Goal: Obtain resource: Download file/media

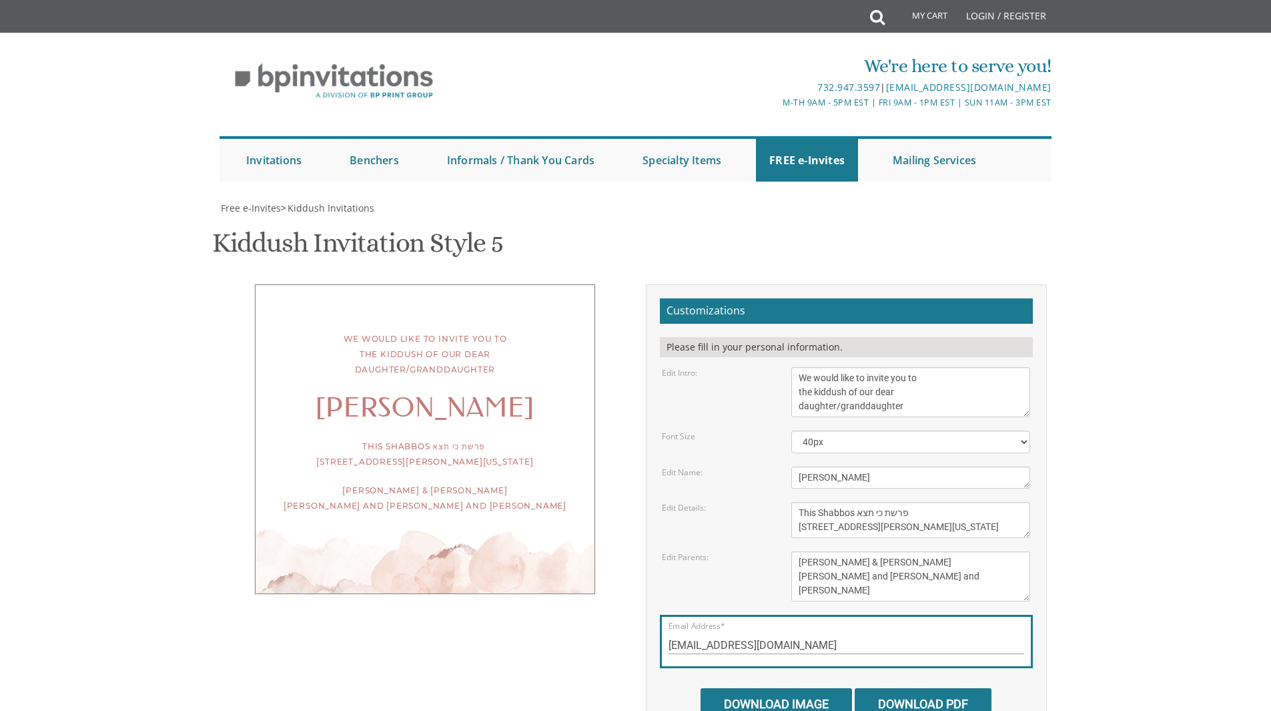
click at [927, 502] on textarea "This Shabbos, [PERSON_NAME] [STREET_ADDRESS]" at bounding box center [910, 520] width 239 height 36
click at [936, 502] on textarea "This Shabbos, [PERSON_NAME] [STREET_ADDRESS]" at bounding box center [910, 520] width 239 height 36
click at [926, 502] on textarea "This Shabbos, [PERSON_NAME] [STREET_ADDRESS]" at bounding box center [910, 520] width 239 height 36
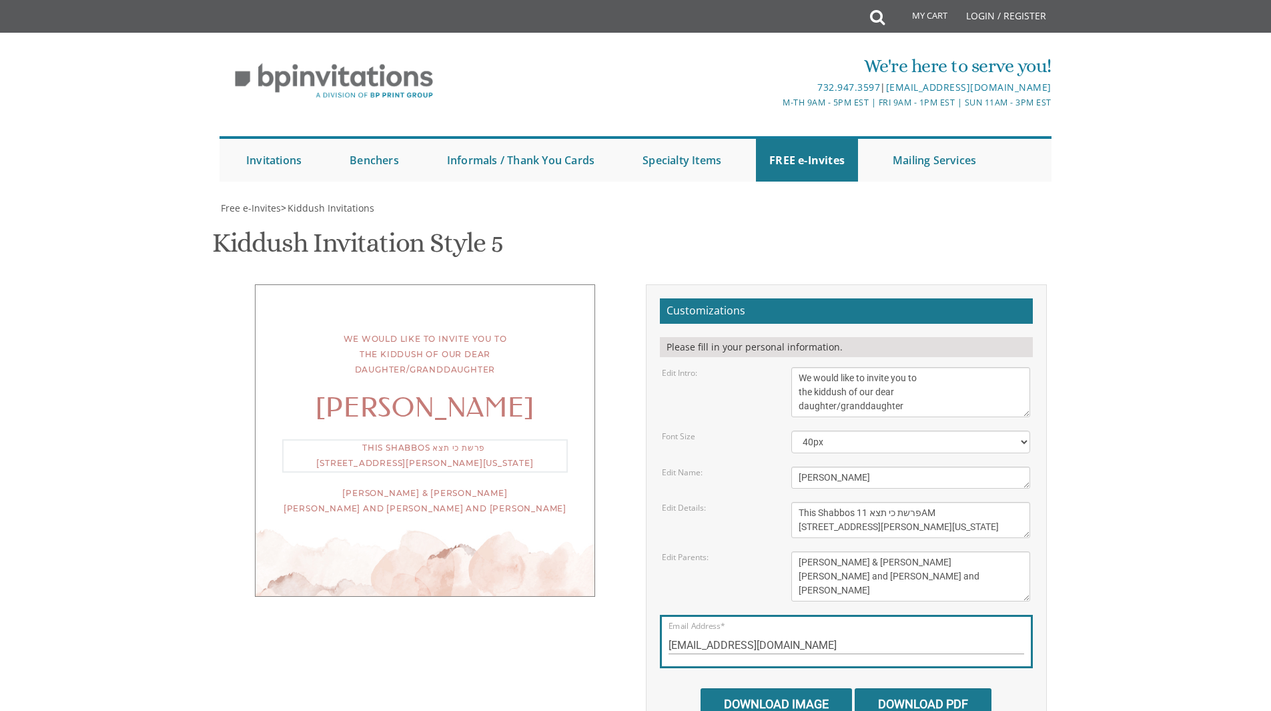
drag, startPoint x: 948, startPoint y: 492, endPoint x: 930, endPoint y: 493, distance: 18.1
click at [930, 502] on textarea "This Shabbos, [PERSON_NAME] [STREET_ADDRESS]" at bounding box center [910, 520] width 239 height 36
click at [941, 502] on textarea "This Shabbos, [PERSON_NAME] [STREET_ADDRESS]" at bounding box center [910, 520] width 239 height 36
click at [1098, 519] on body "My Cart Total: View Cart Item(s) Submit My Cart Total: View Cart Item(s) Login …" at bounding box center [635, 548] width 1271 height 1097
click at [946, 502] on textarea "This Shabbos, [PERSON_NAME] [STREET_ADDRESS]" at bounding box center [910, 520] width 239 height 36
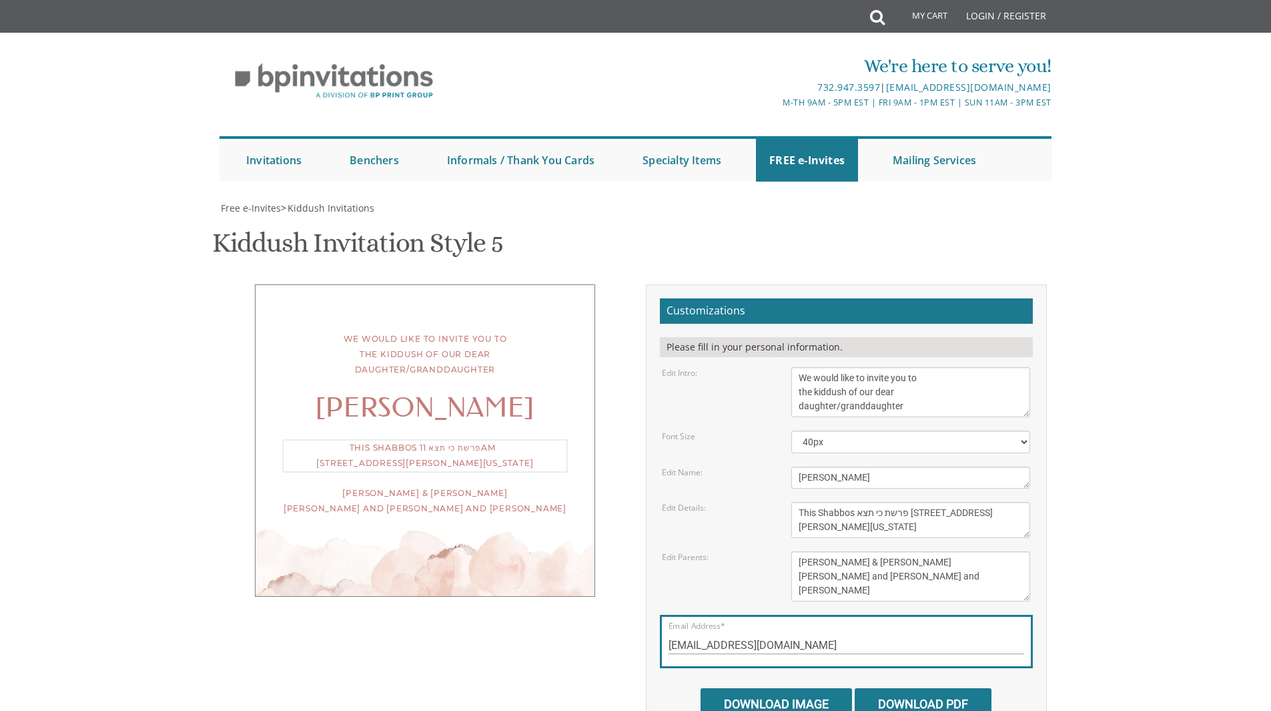
click at [863, 502] on textarea "This Shabbos, [PERSON_NAME] [STREET_ADDRESS]" at bounding box center [910, 520] width 239 height 36
click at [857, 502] on textarea "This Shabbos, [PERSON_NAME] [STREET_ADDRESS]" at bounding box center [910, 520] width 239 height 36
drag, startPoint x: 857, startPoint y: 492, endPoint x: 866, endPoint y: 492, distance: 8.7
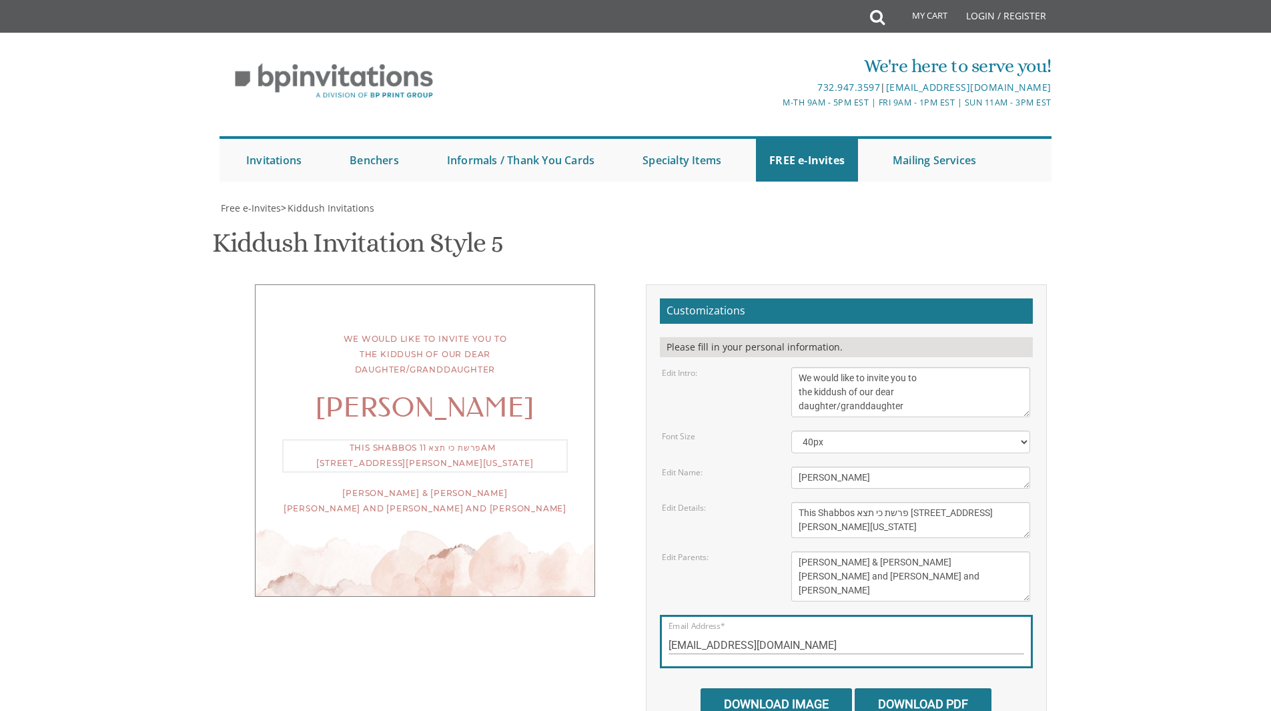
click at [866, 502] on textarea "This Shabbos, [PERSON_NAME] [STREET_ADDRESS]" at bounding box center [910, 520] width 239 height 36
click at [801, 502] on textarea "This Shabbos, [PERSON_NAME] [STREET_ADDRESS]" at bounding box center [910, 520] width 239 height 36
click at [798, 502] on textarea "This Shabbos, [PERSON_NAME] [STREET_ADDRESS]" at bounding box center [910, 520] width 239 height 36
click at [1090, 472] on body "My Cart Total: View Cart Item(s) Submit My Cart Total: View Cart Item(s) Login …" at bounding box center [635, 548] width 1271 height 1097
drag, startPoint x: 826, startPoint y: 492, endPoint x: 785, endPoint y: 489, distance: 40.8
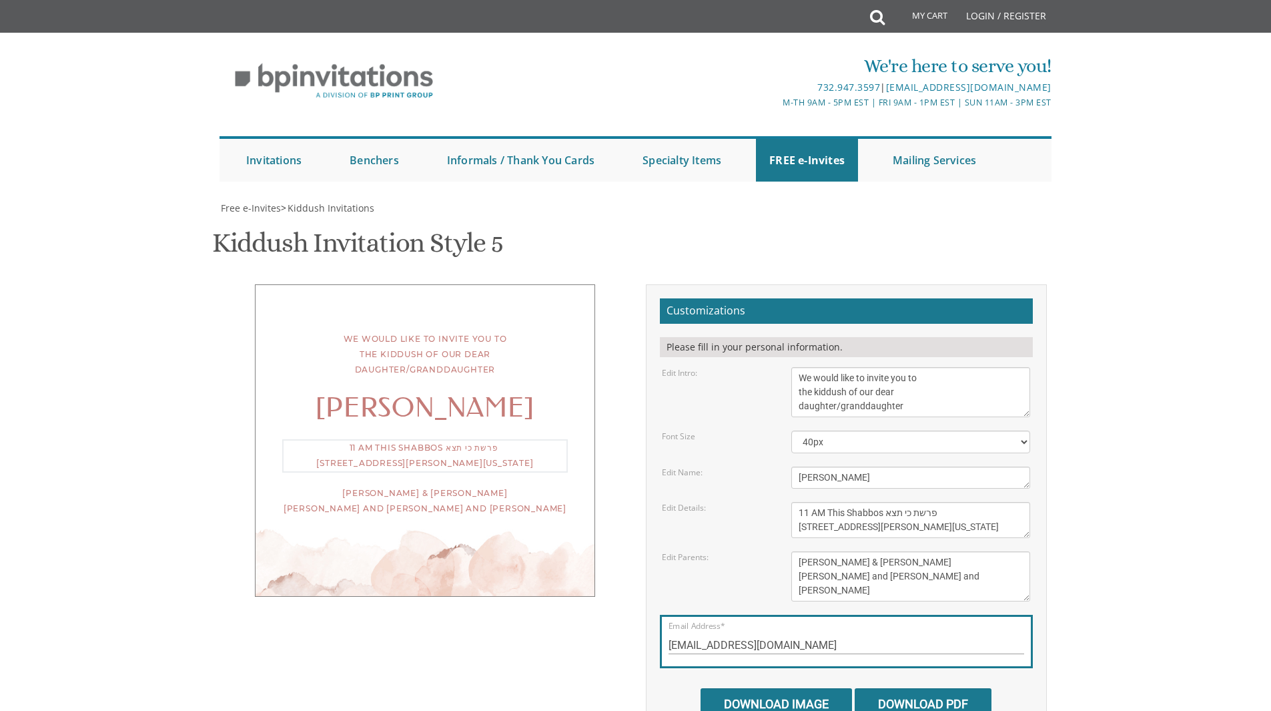
click at [785, 502] on div "This Shabbos, [PERSON_NAME] [STREET_ADDRESS]" at bounding box center [910, 520] width 259 height 36
click at [944, 502] on textarea "This Shabbos, [PERSON_NAME] [STREET_ADDRESS]" at bounding box center [910, 520] width 239 height 36
paste textarea "11 AM"
click at [1158, 512] on body "My Cart Total: View Cart Item(s) Submit My Cart Total: View Cart Item(s) Login …" at bounding box center [635, 548] width 1271 height 1097
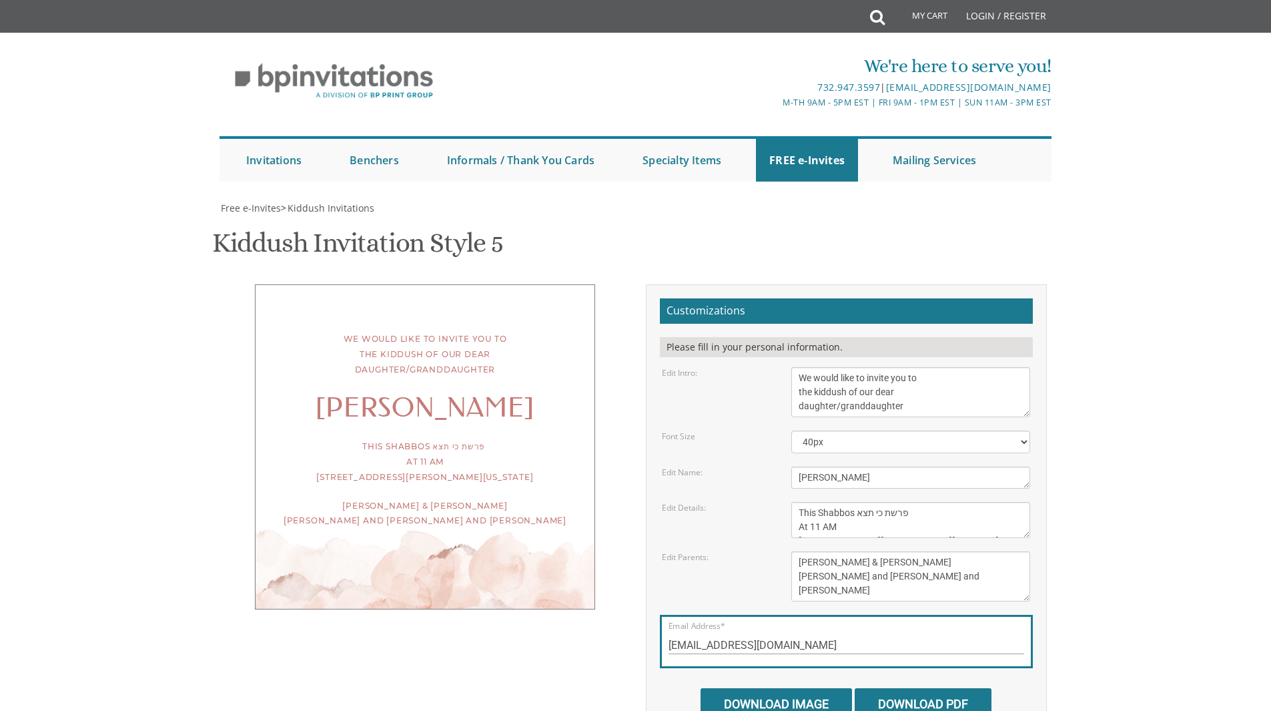
click at [438, 529] on div "[PERSON_NAME] & [PERSON_NAME] [PERSON_NAME] and [PERSON_NAME] and [PERSON_NAME]" at bounding box center [425, 513] width 286 height 31
click at [565, 524] on div "[PERSON_NAME] & [PERSON_NAME] [PERSON_NAME] and [PERSON_NAME] and [PERSON_NAME]" at bounding box center [425, 513] width 286 height 31
click at [798, 504] on textarea "This Shabbos, [PERSON_NAME] [STREET_ADDRESS]" at bounding box center [910, 520] width 239 height 36
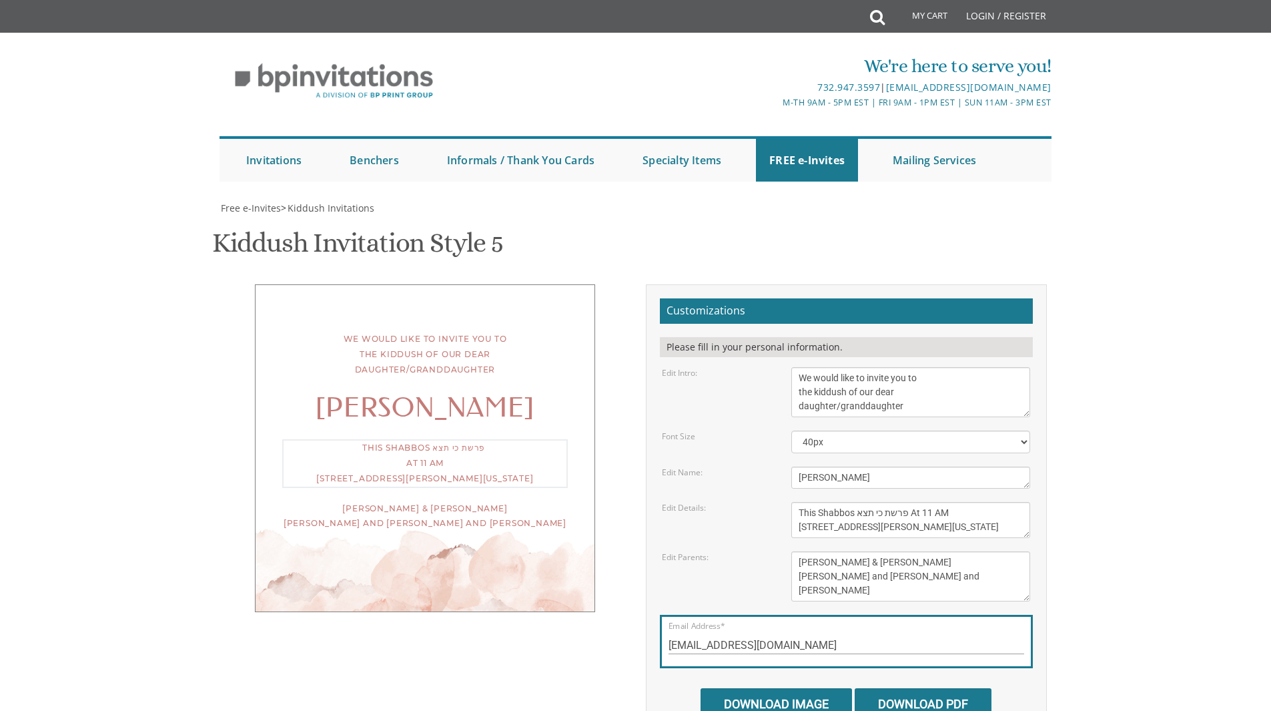
type textarea "This Shabbos פרשת כי תצא At 11 AM [STREET_ADDRESS][PERSON_NAME][US_STATE]"
click at [1132, 526] on body "My Cart Total: View Cart Item(s) Submit My Cart Total: View Cart Item(s) Login …" at bounding box center [635, 548] width 1271 height 1097
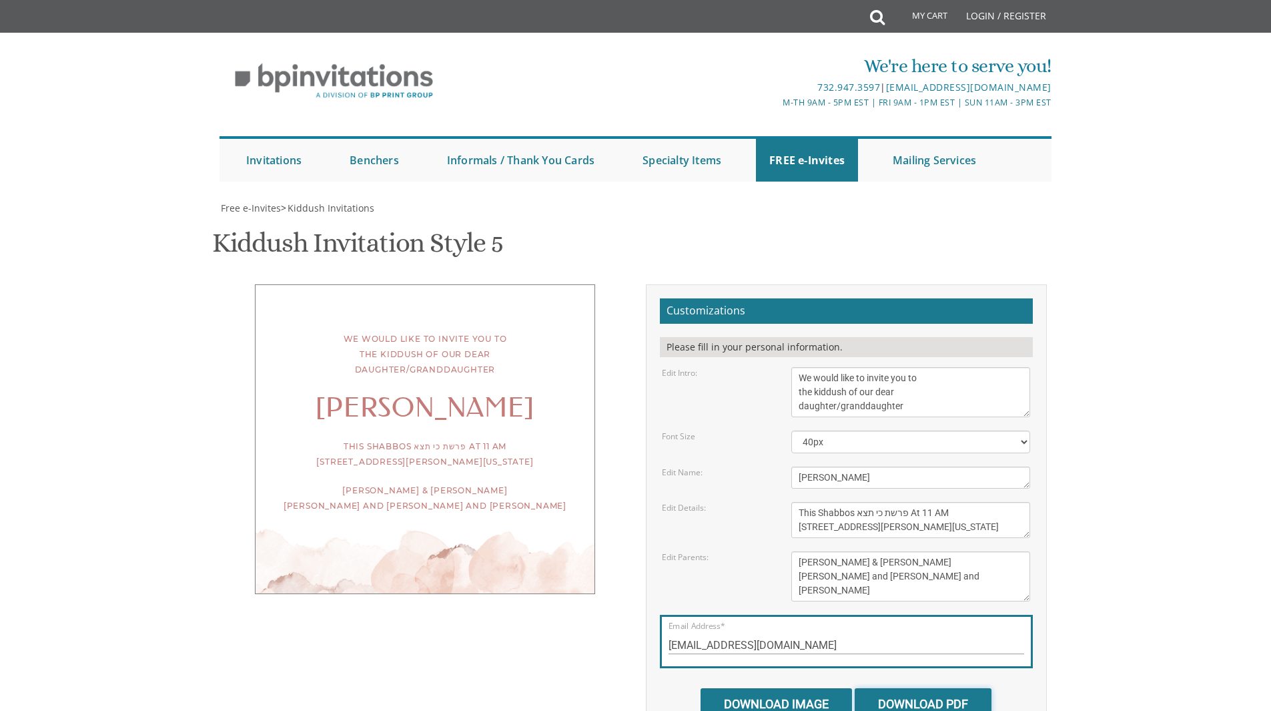
click at [913, 688] on input "Download PDF" at bounding box center [923, 703] width 137 height 31
click at [741, 688] on input "Download Image" at bounding box center [776, 703] width 151 height 31
